Goal: Information Seeking & Learning: Learn about a topic

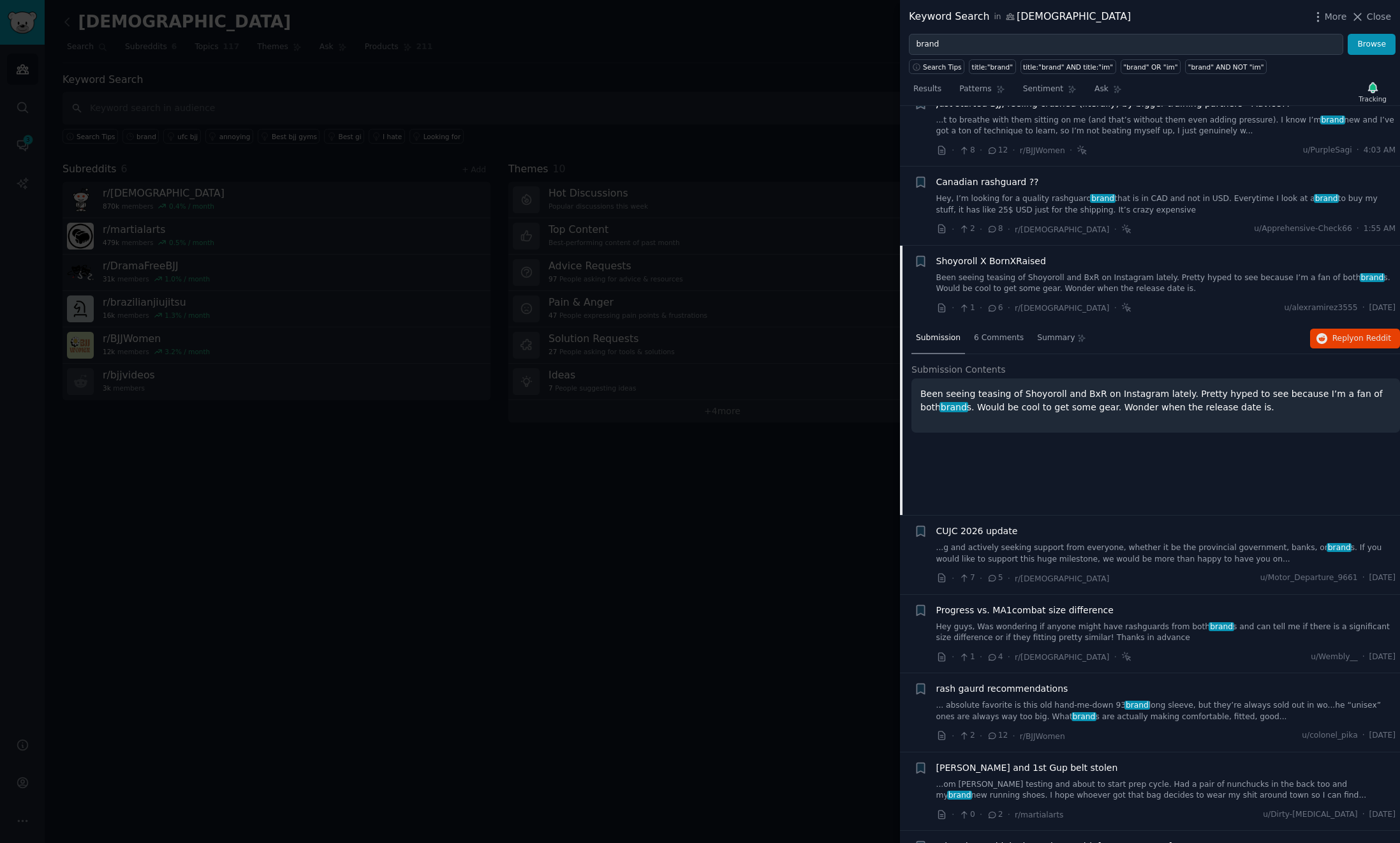
scroll to position [102, 0]
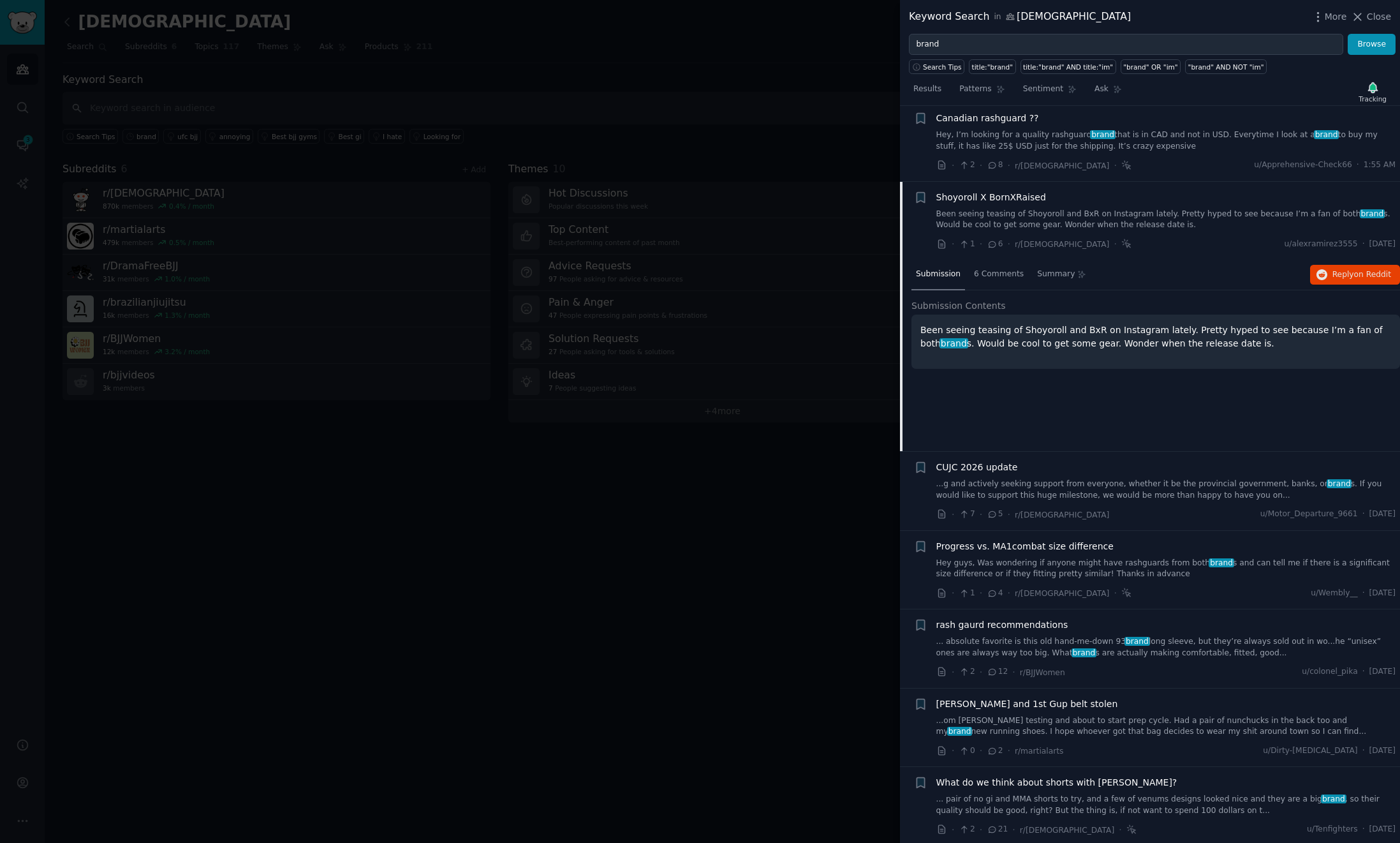
click at [1150, 491] on link "...g and actively seeking support from everyone, whether it be the provincial g…" at bounding box center [1166, 489] width 459 height 22
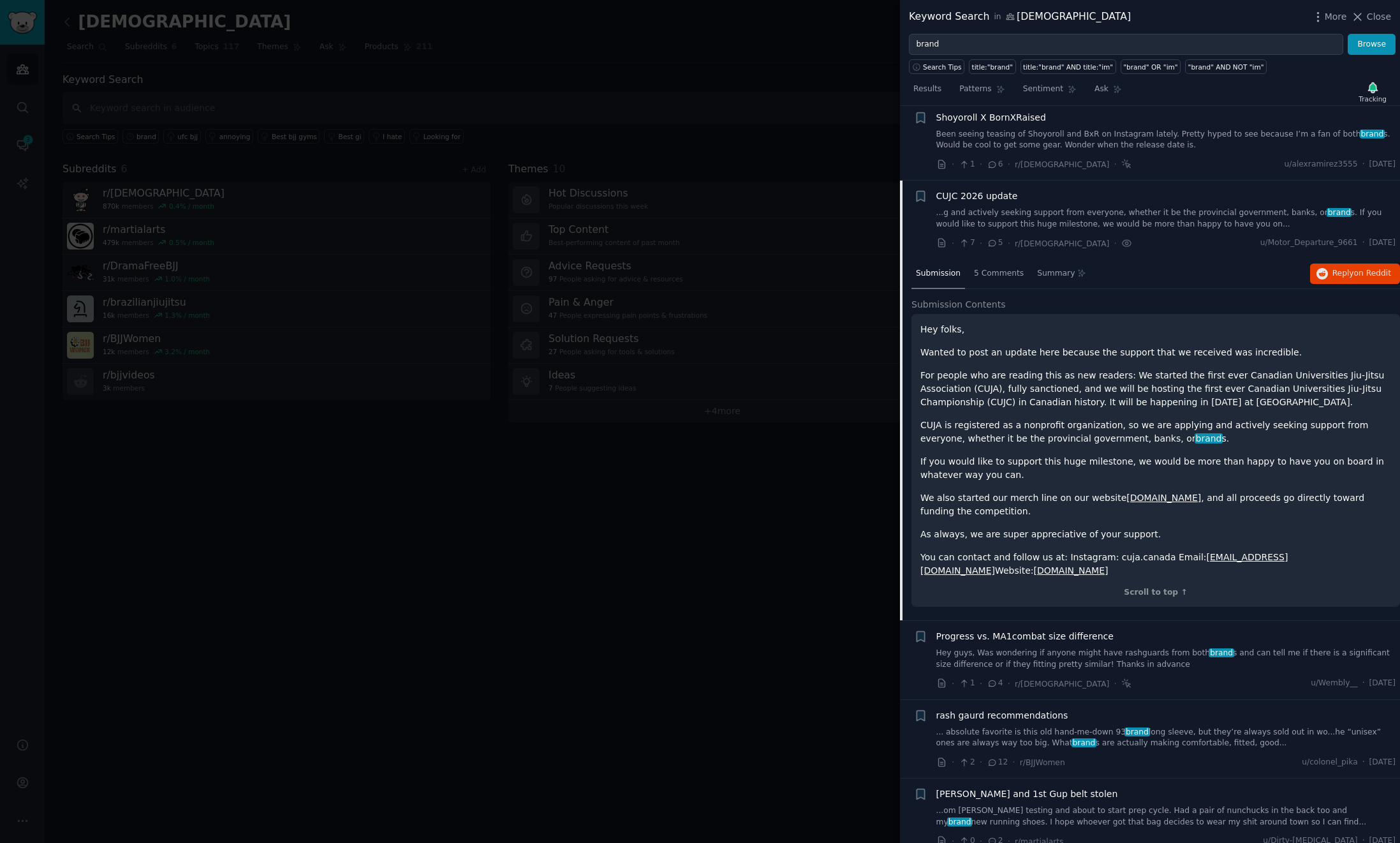
scroll to position [256, 0]
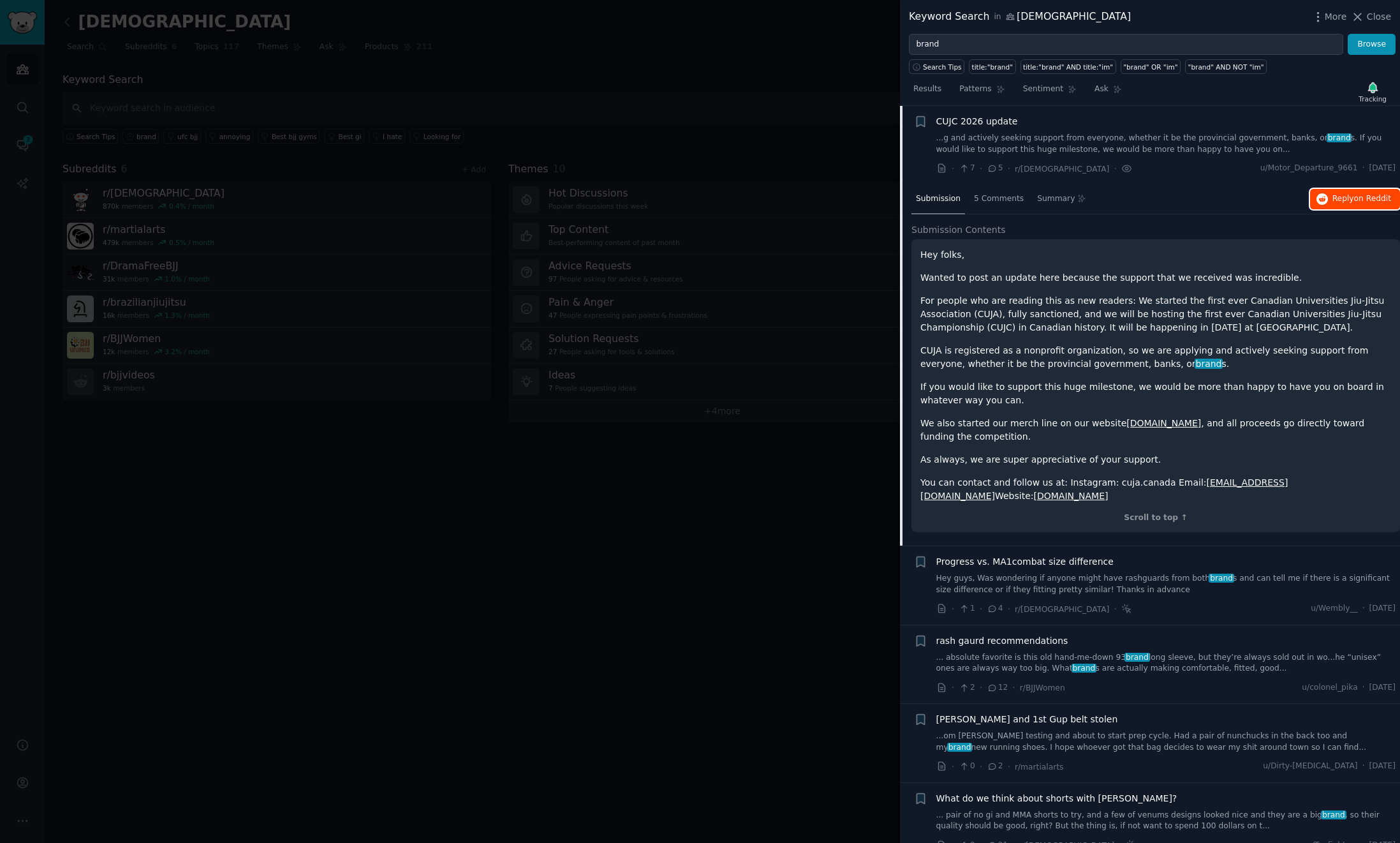
click at [1351, 196] on span "Reply on Reddit" at bounding box center [1361, 198] width 59 height 11
click at [1248, 602] on div "· 1 · 4 · r/[DEMOGRAPHIC_DATA] · u/Wembly__ · [DATE]" at bounding box center [1166, 609] width 459 height 13
click at [1242, 584] on link "Hey guys, Was wondering if anyone might have rashguards from both brand s and c…" at bounding box center [1166, 584] width 459 height 22
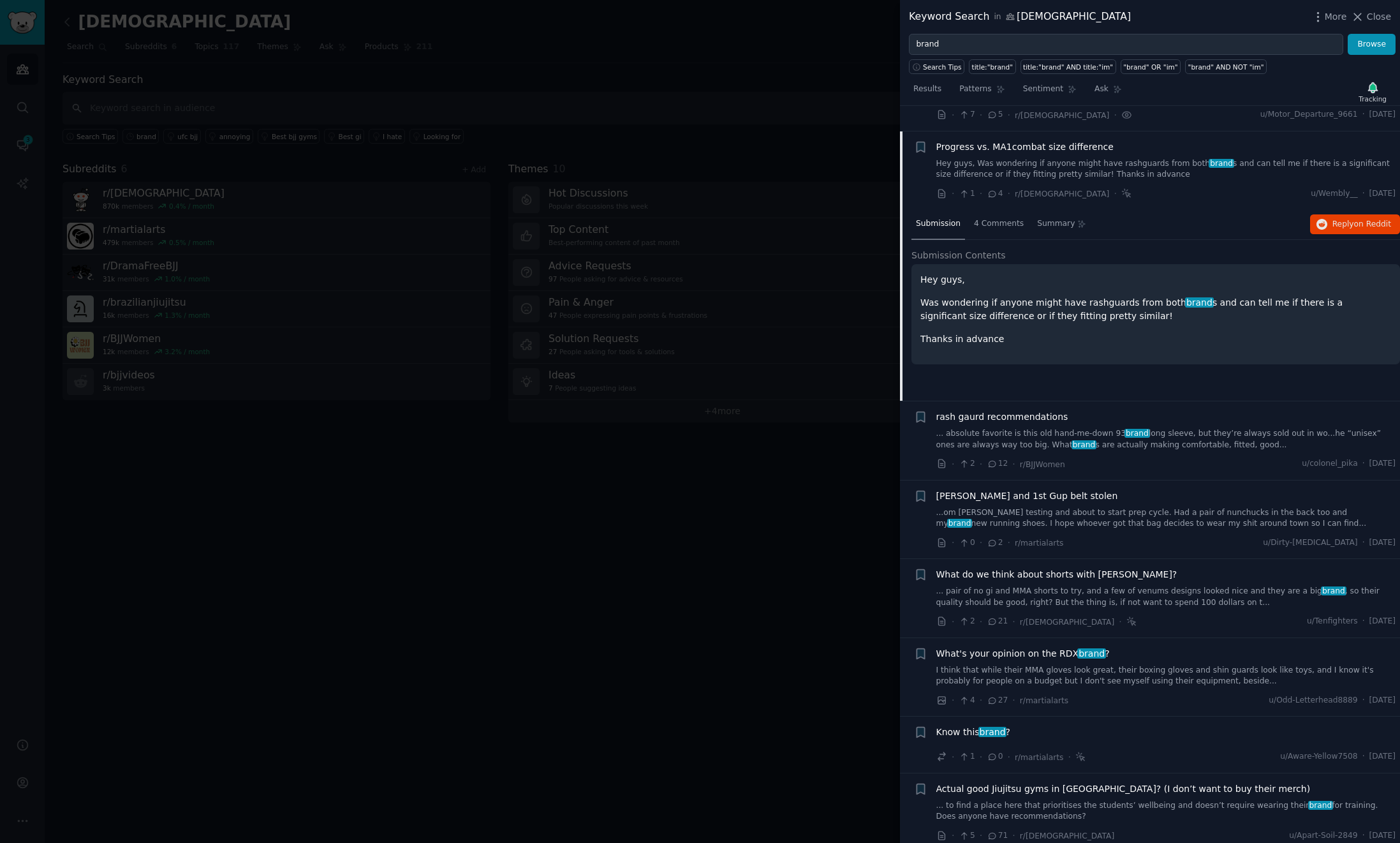
scroll to position [335, 0]
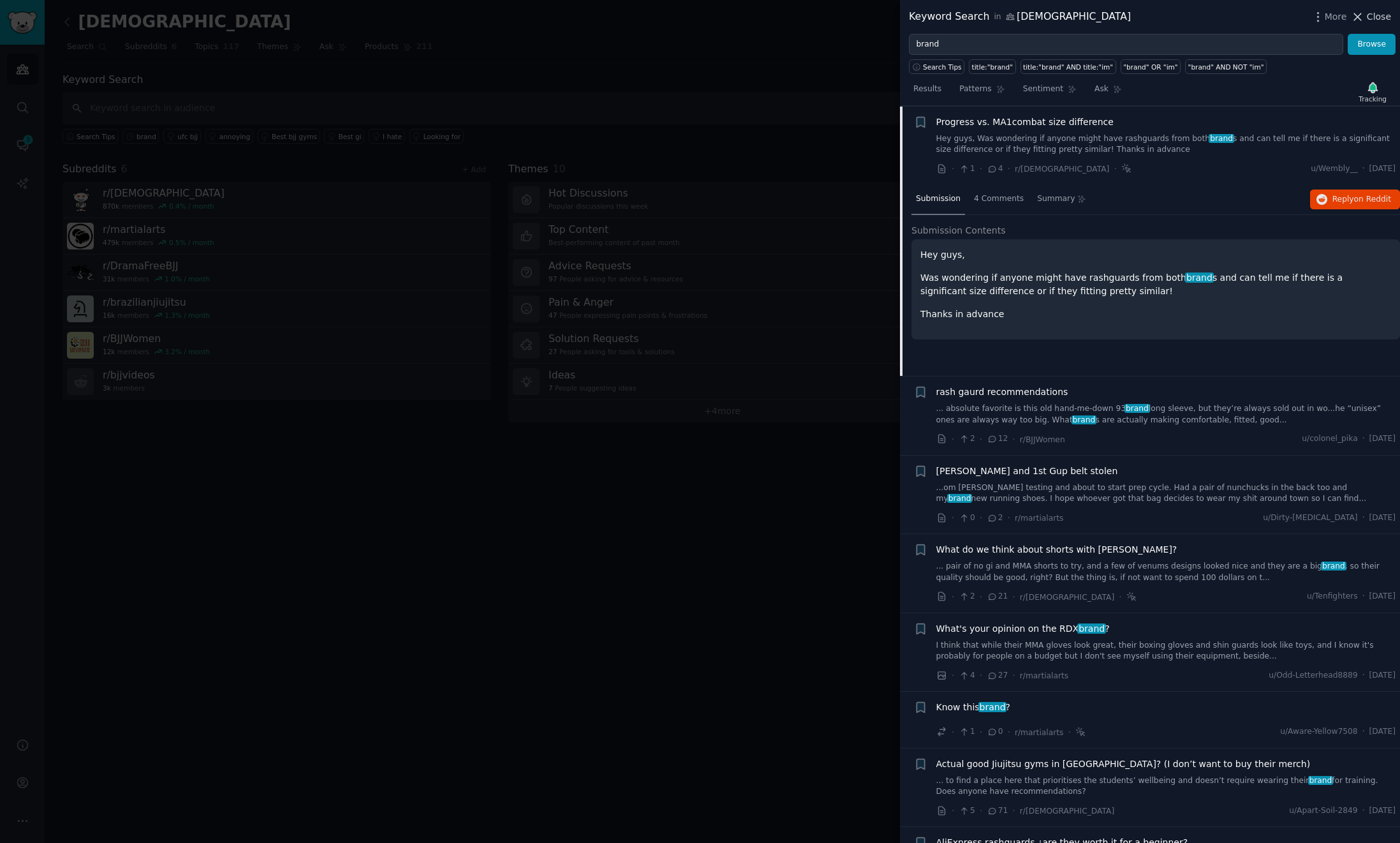
click at [1386, 16] on span "Close" at bounding box center [1379, 17] width 24 height 13
